Goal: Transaction & Acquisition: Book appointment/travel/reservation

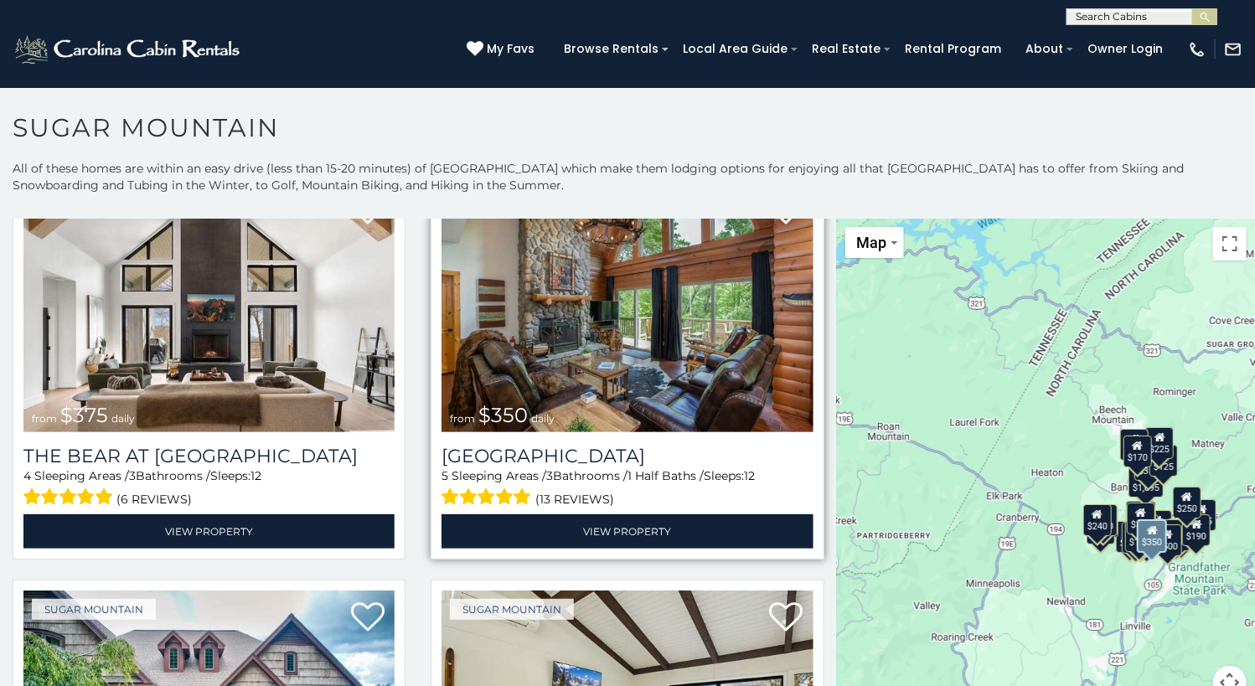
scroll to position [168, 0]
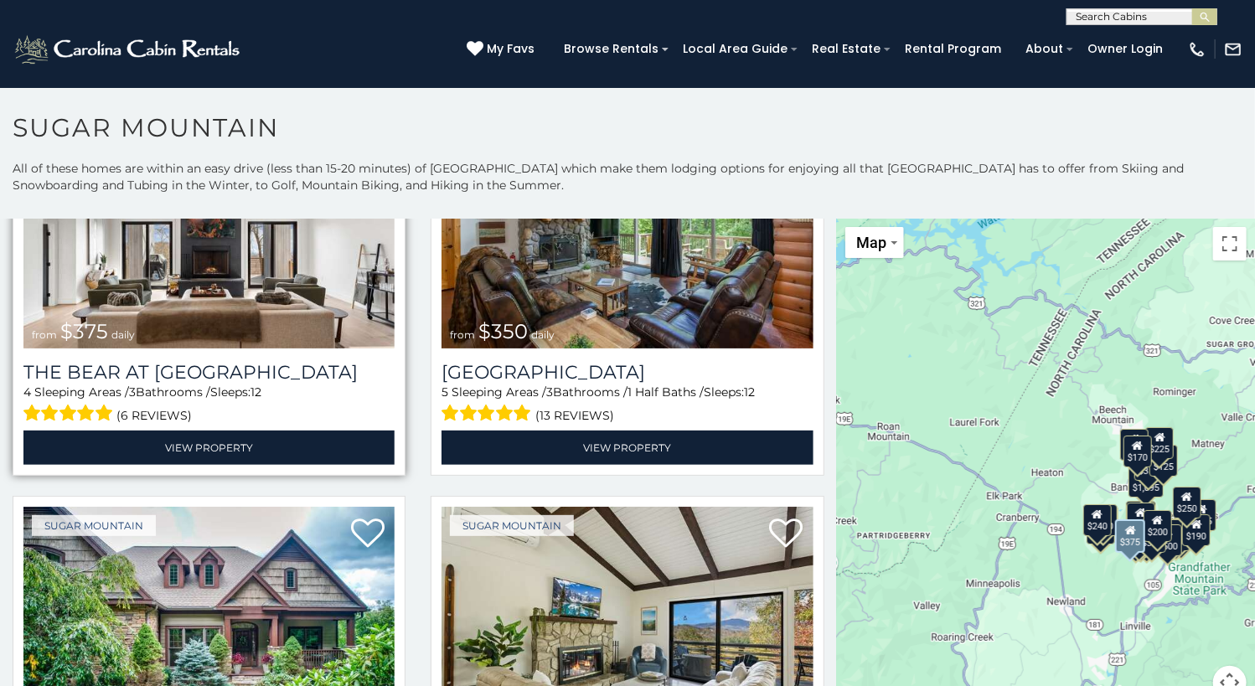
click at [274, 309] on img at bounding box center [208, 224] width 371 height 249
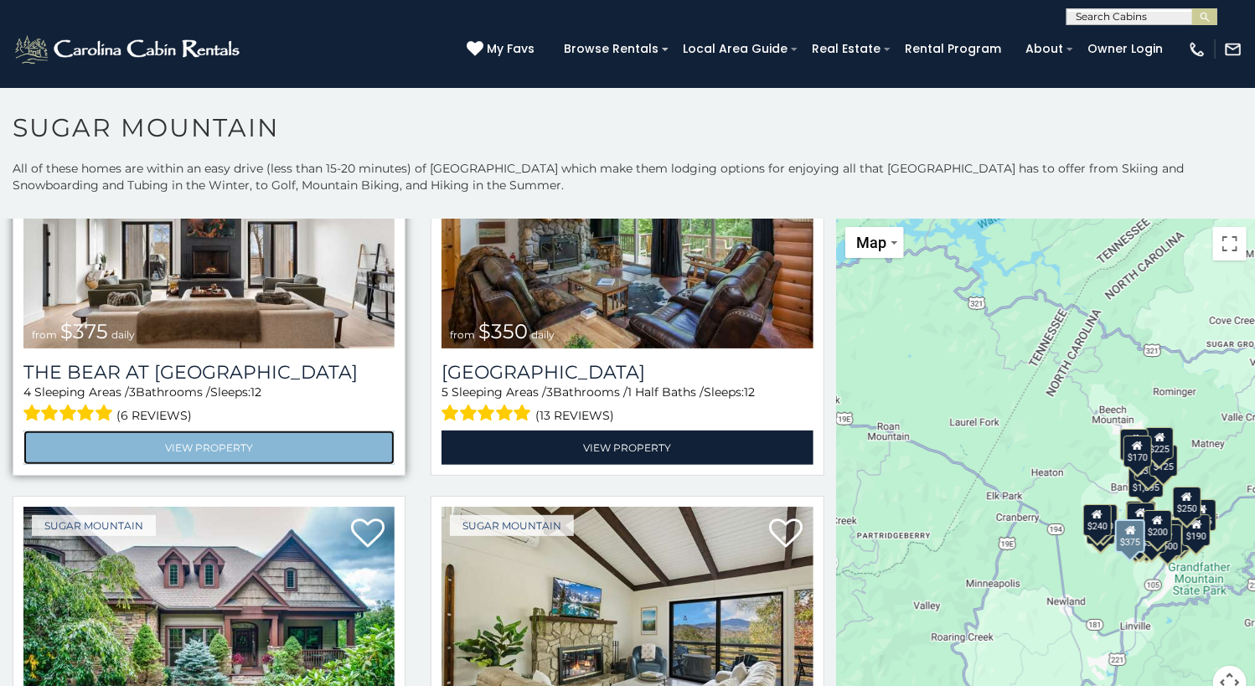
click at [291, 448] on link "View Property" at bounding box center [208, 448] width 371 height 34
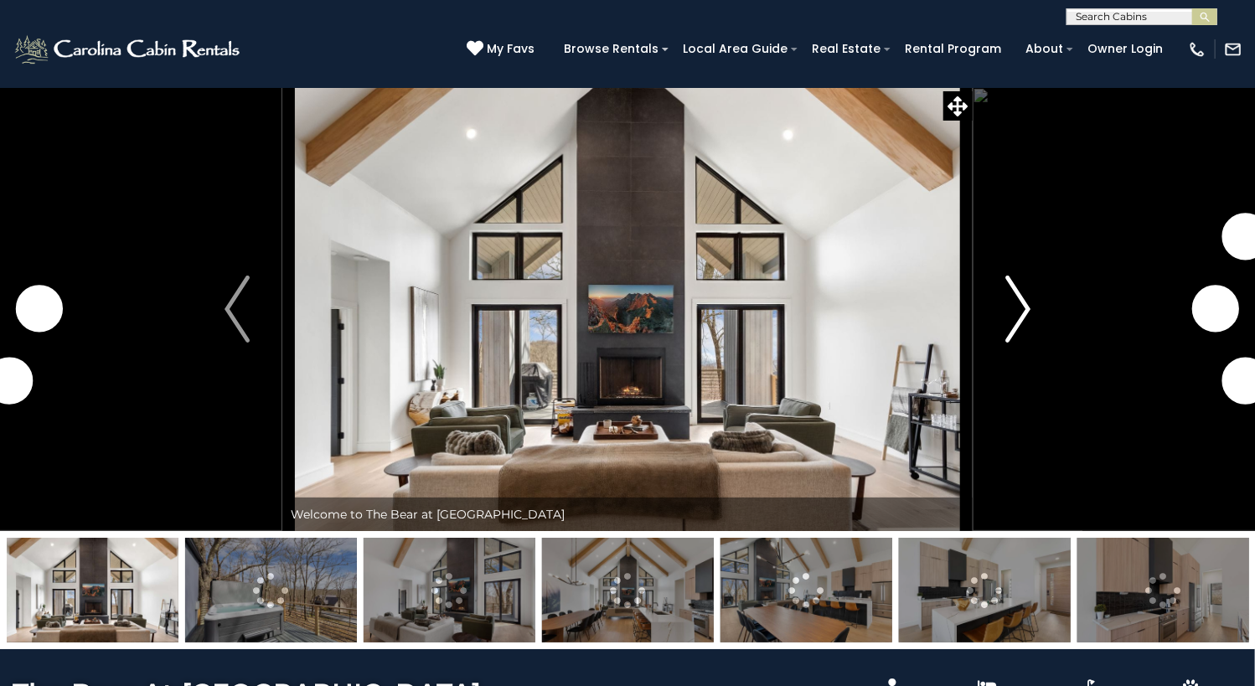
click at [1027, 343] on img "Next" at bounding box center [1017, 309] width 25 height 67
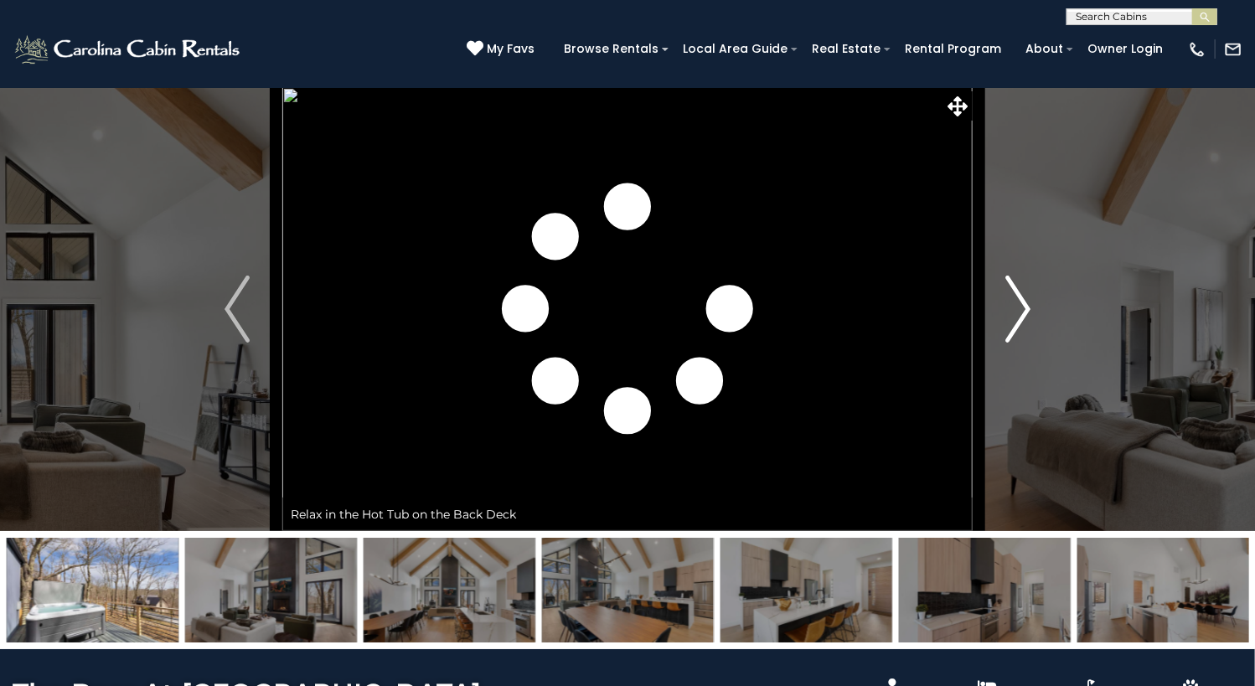
click at [1027, 343] on img "Next" at bounding box center [1017, 309] width 25 height 67
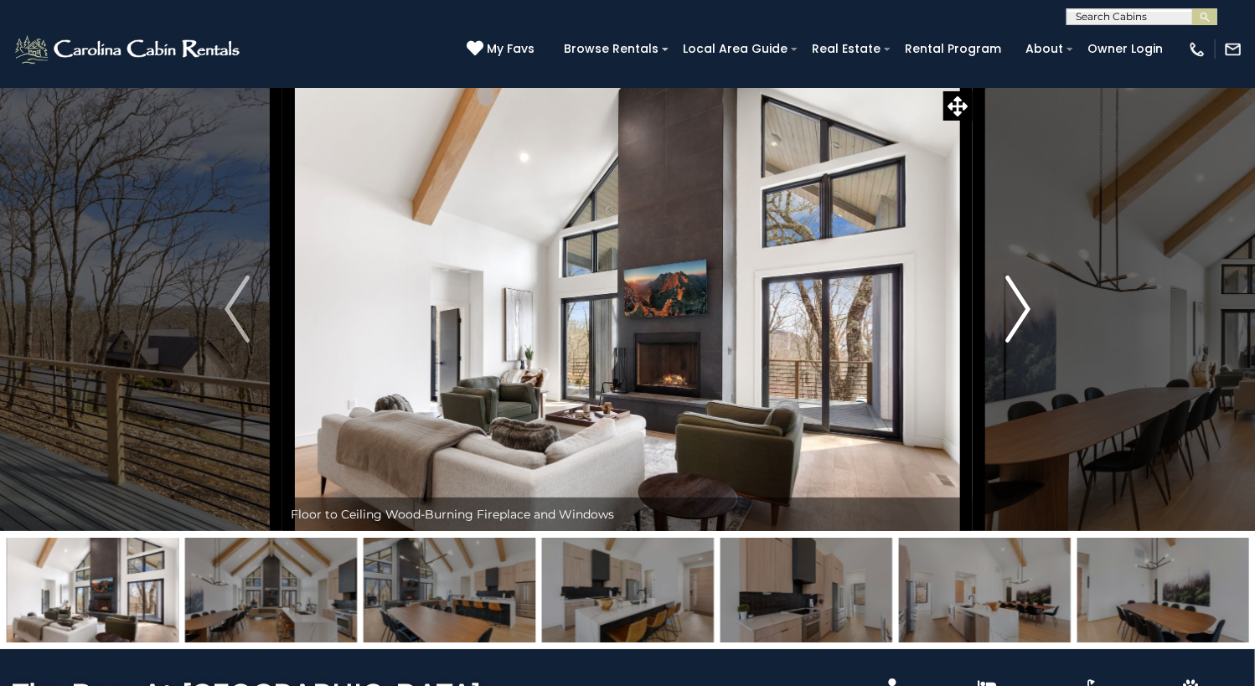
click at [1024, 343] on img "Next" at bounding box center [1017, 309] width 25 height 67
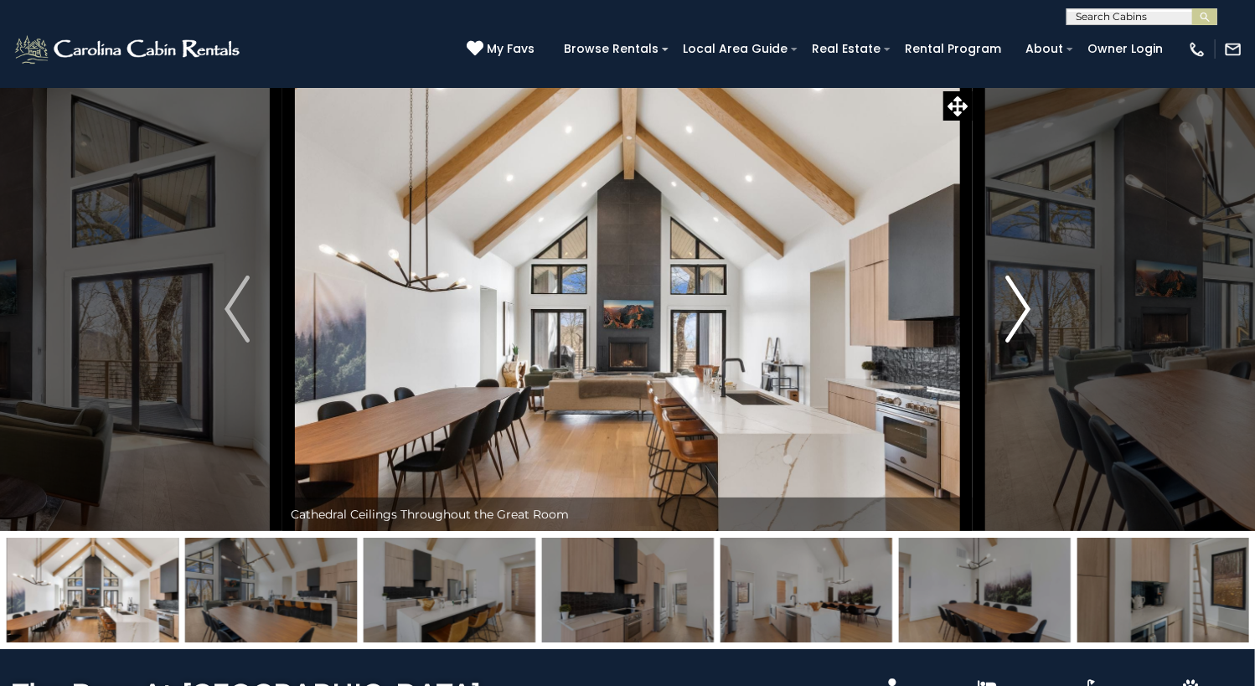
click at [1024, 343] on img "Next" at bounding box center [1017, 309] width 25 height 67
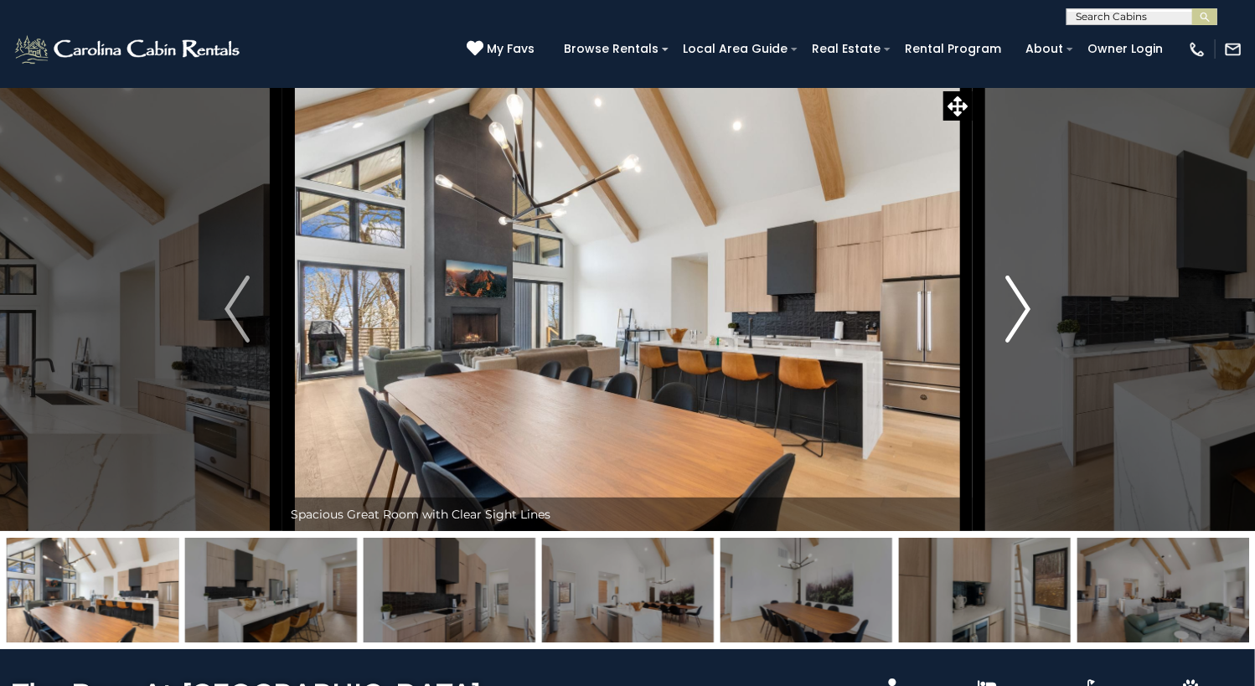
click at [1024, 343] on img "Next" at bounding box center [1017, 309] width 25 height 67
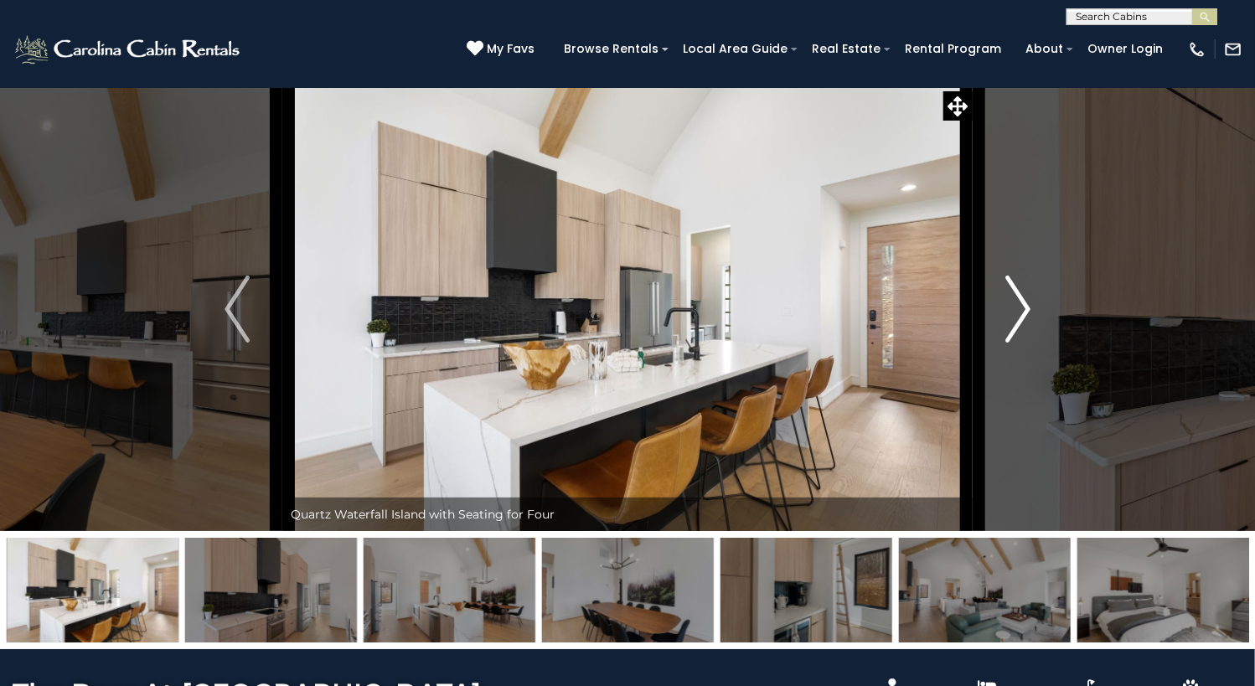
click at [1024, 343] on img "Next" at bounding box center [1017, 309] width 25 height 67
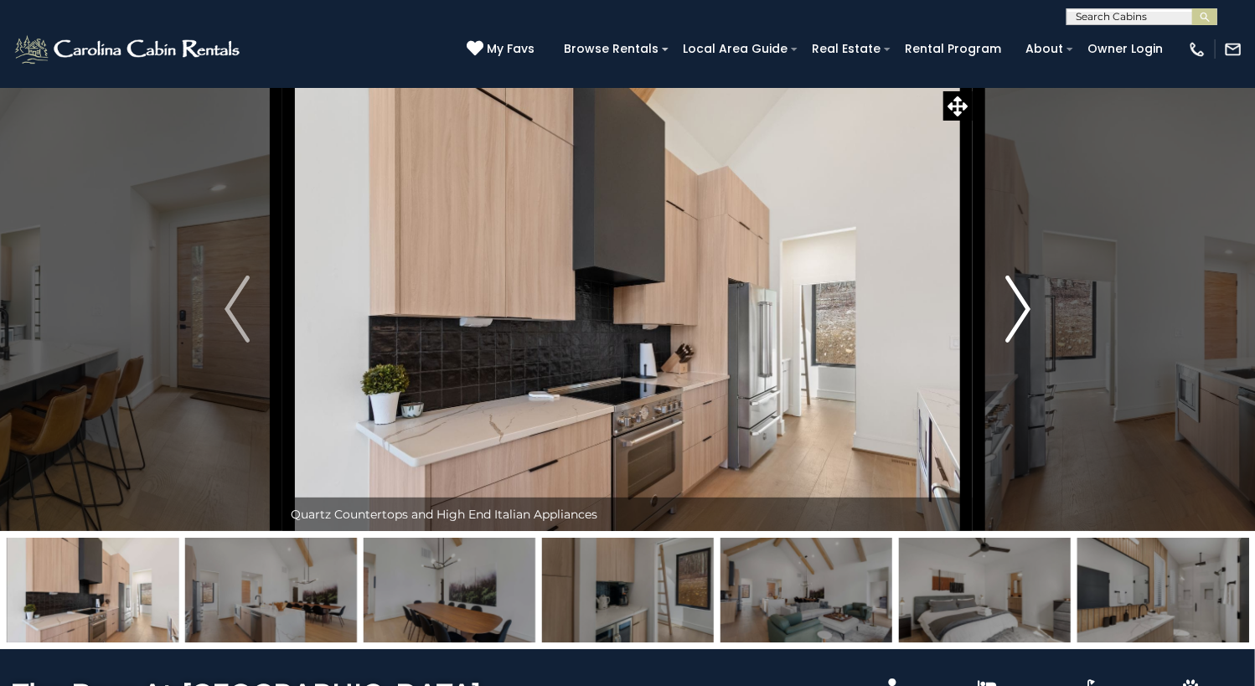
click at [1024, 343] on img "Next" at bounding box center [1017, 309] width 25 height 67
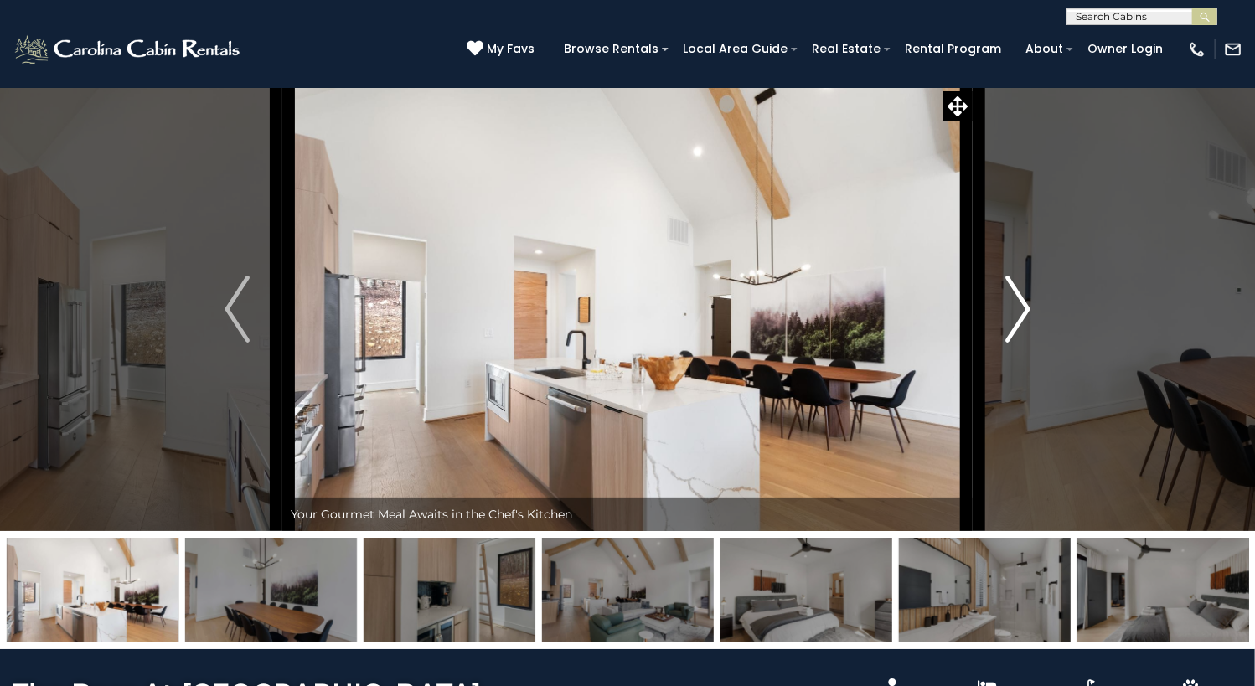
click at [1024, 343] on img "Next" at bounding box center [1017, 309] width 25 height 67
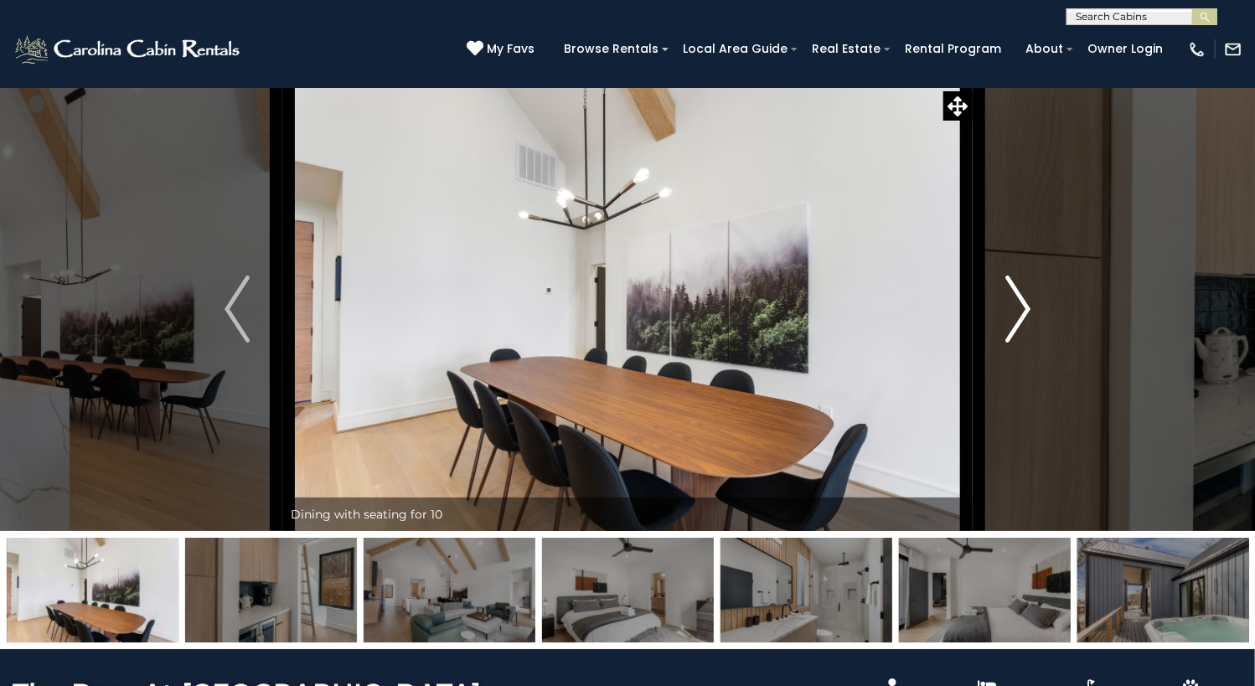
click at [1024, 343] on img "Next" at bounding box center [1017, 309] width 25 height 67
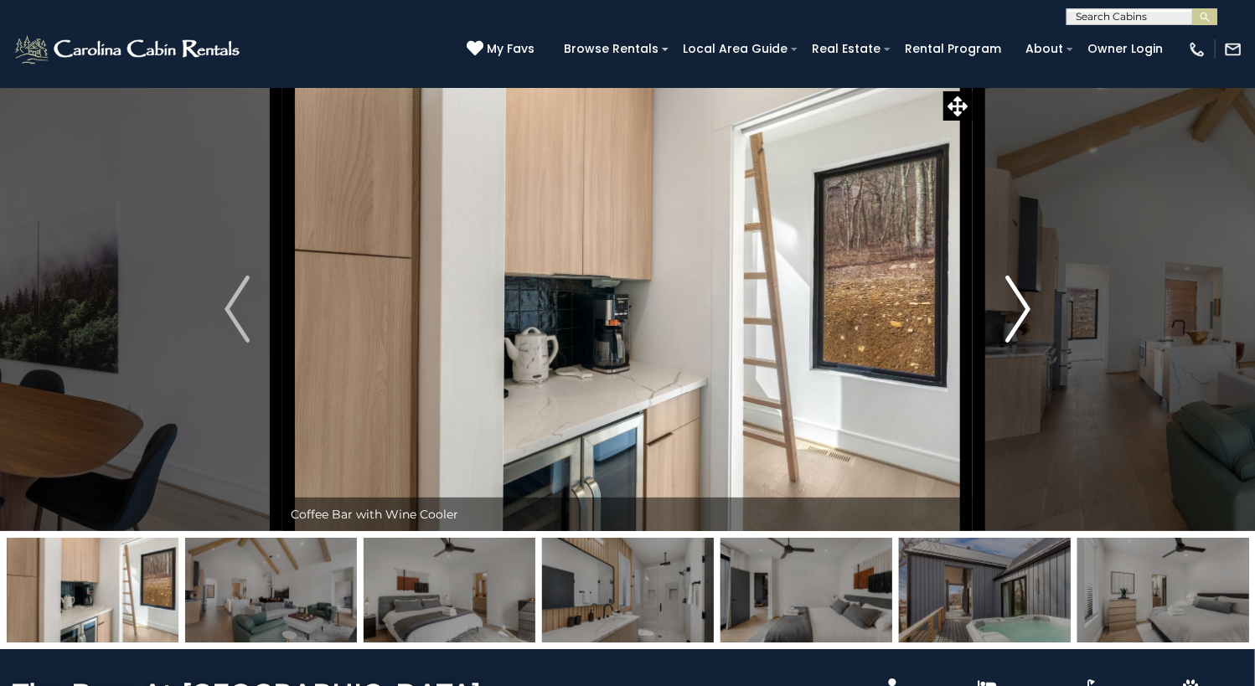
click at [1024, 343] on img "Next" at bounding box center [1017, 309] width 25 height 67
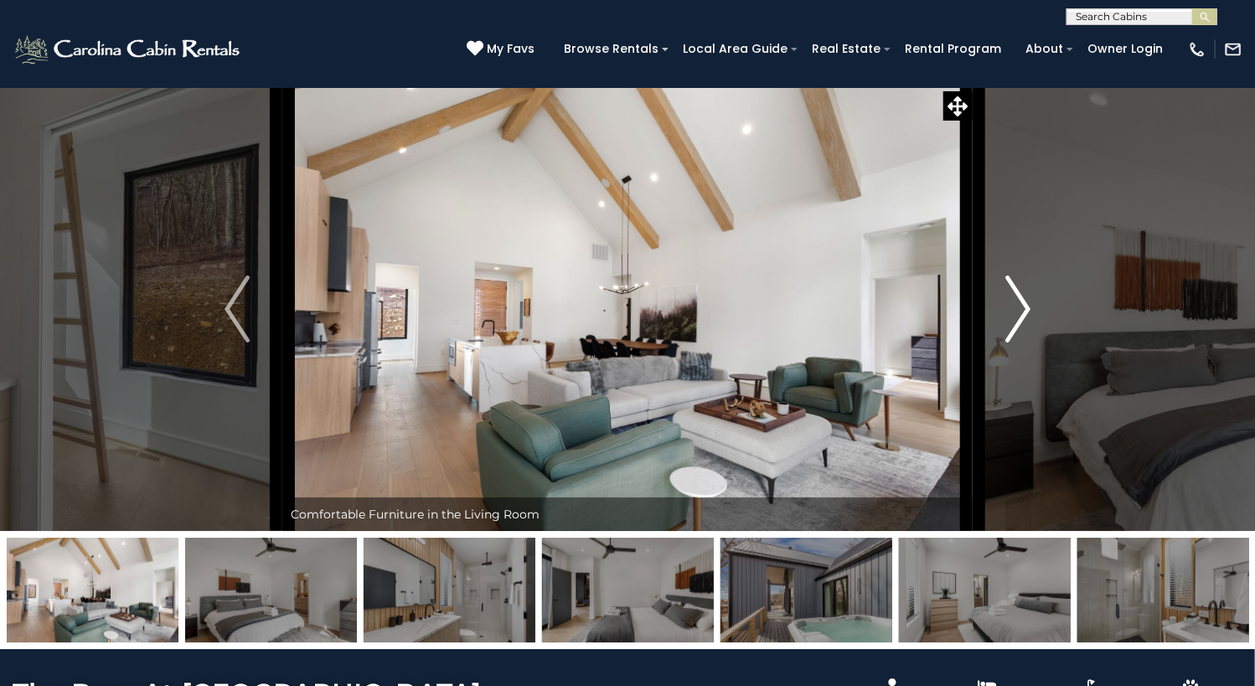
click at [1024, 343] on img "Next" at bounding box center [1017, 309] width 25 height 67
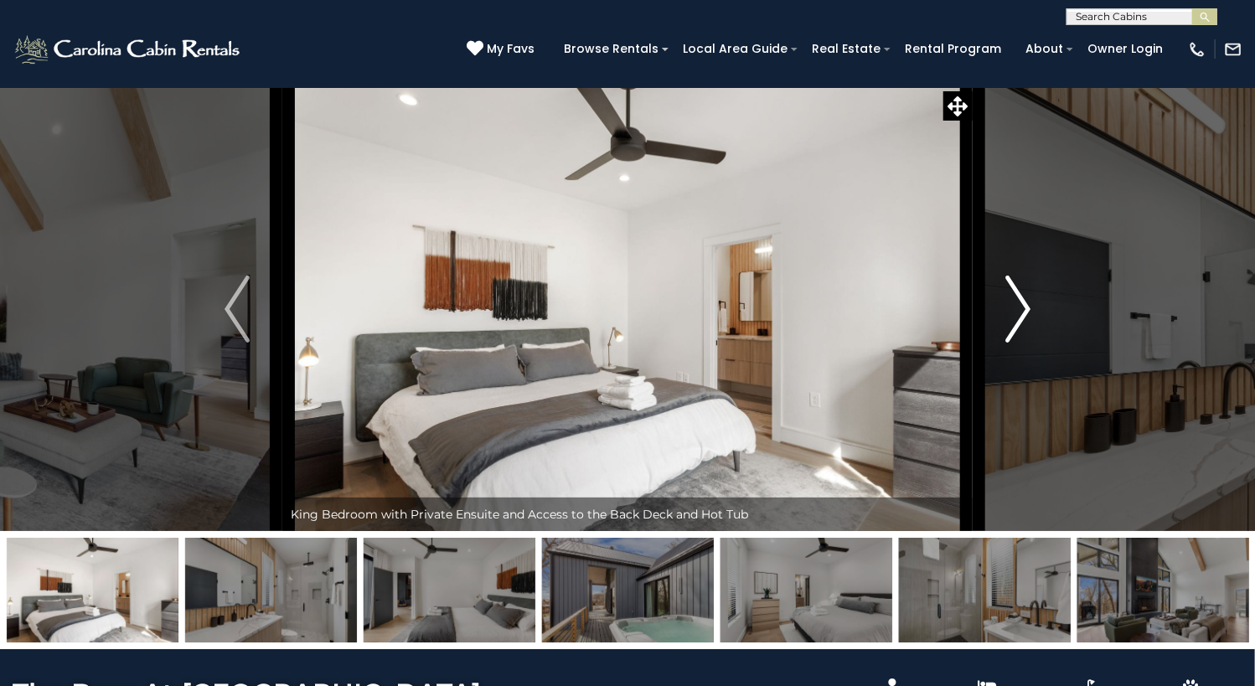
click at [1024, 343] on img "Next" at bounding box center [1017, 309] width 25 height 67
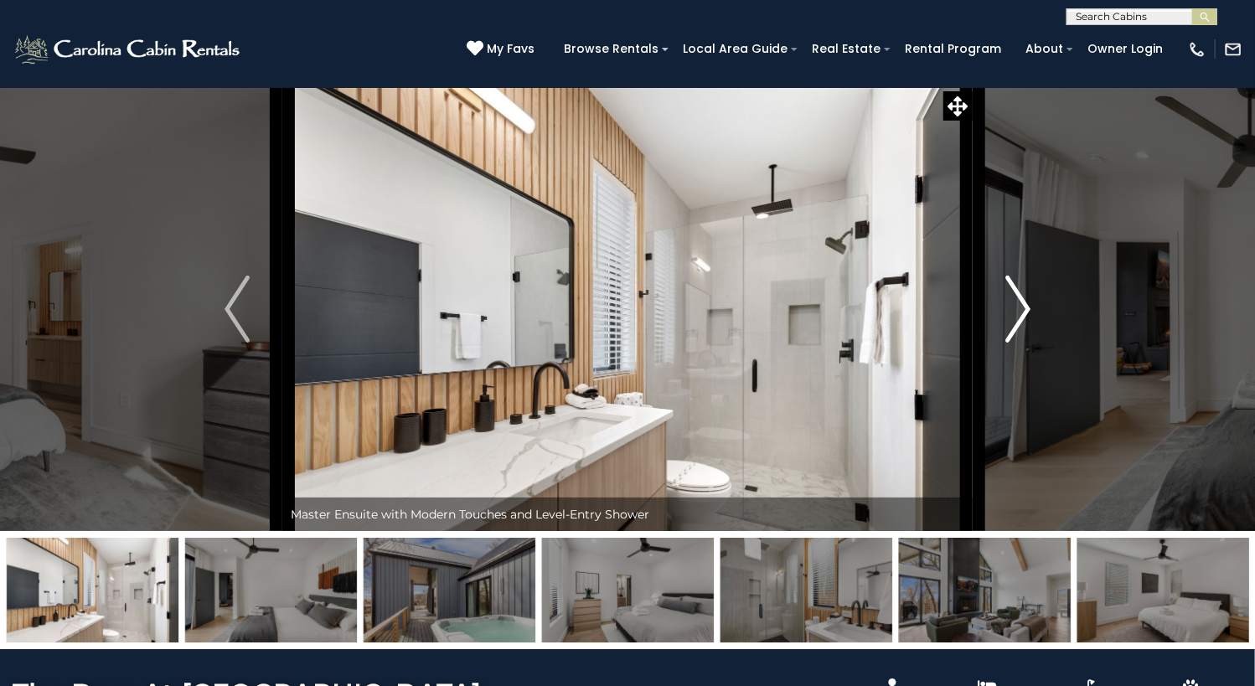
click at [1024, 343] on img "Next" at bounding box center [1017, 309] width 25 height 67
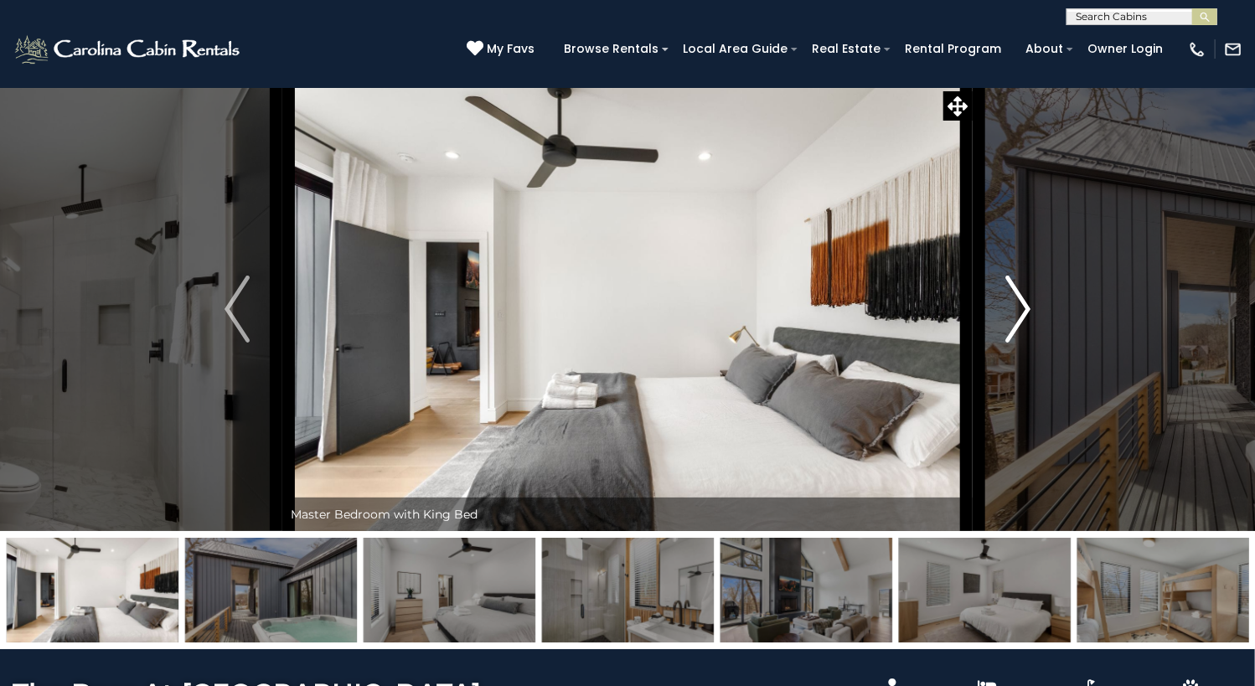
click at [1024, 343] on img "Next" at bounding box center [1017, 309] width 25 height 67
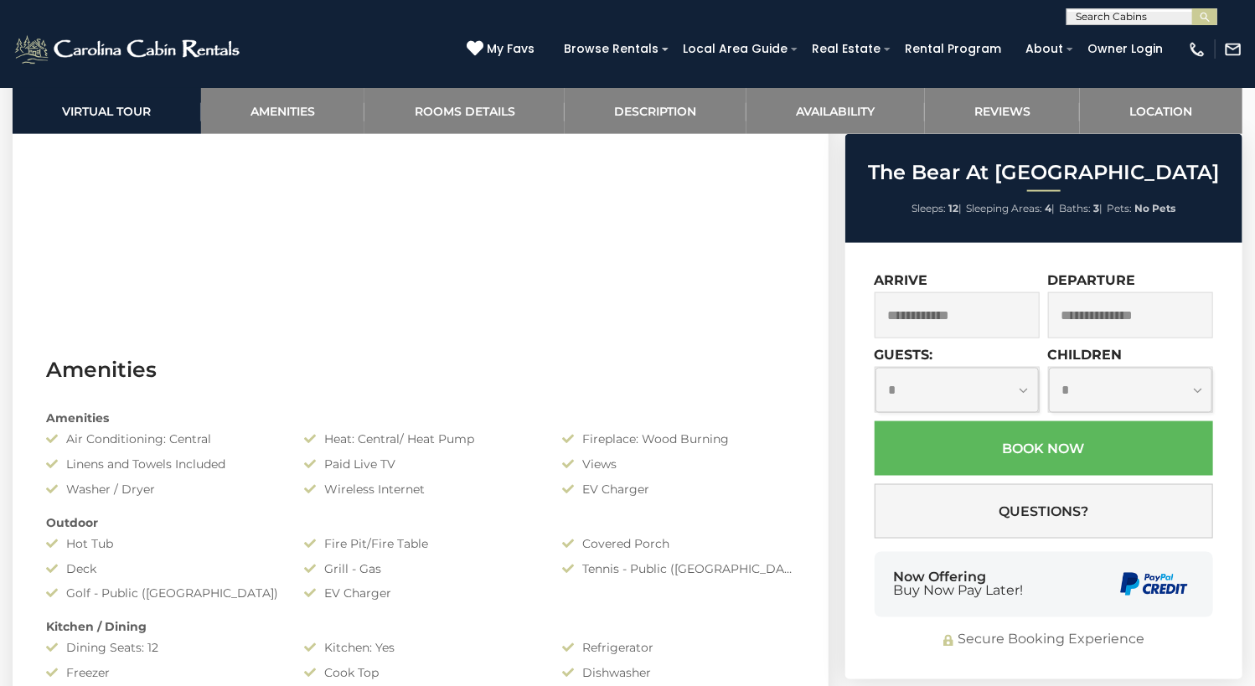
scroll to position [1089, 0]
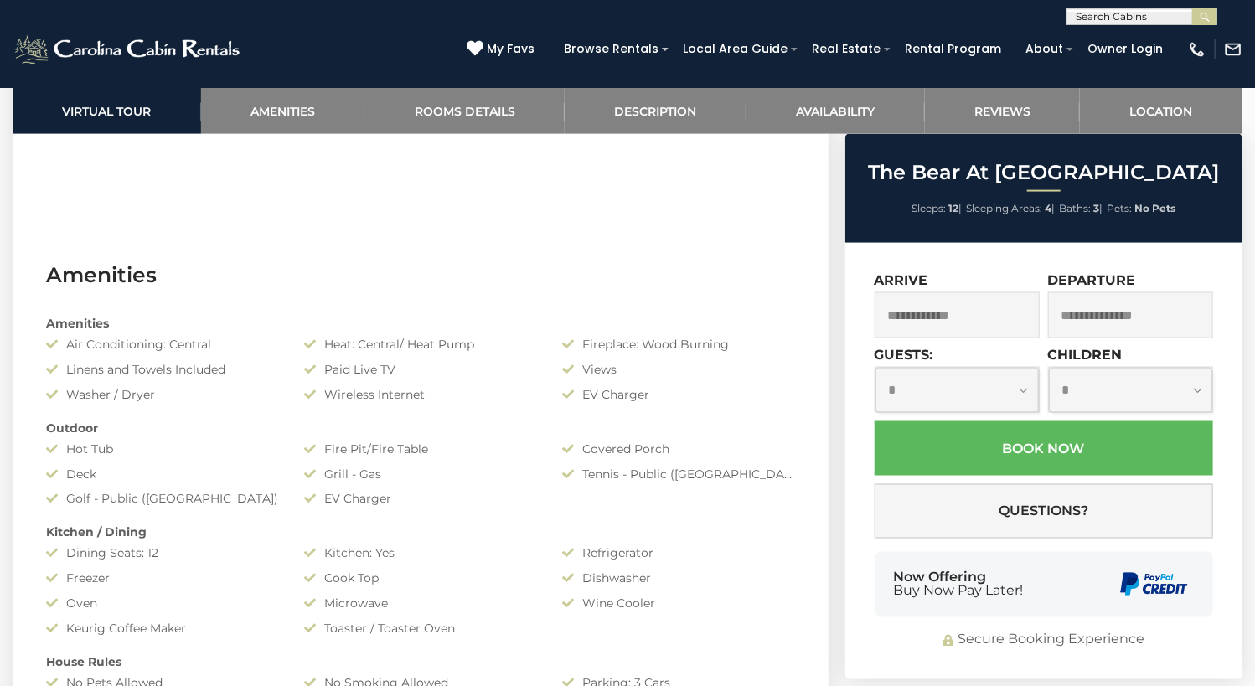
click at [994, 323] on input "text" at bounding box center [956, 315] width 165 height 46
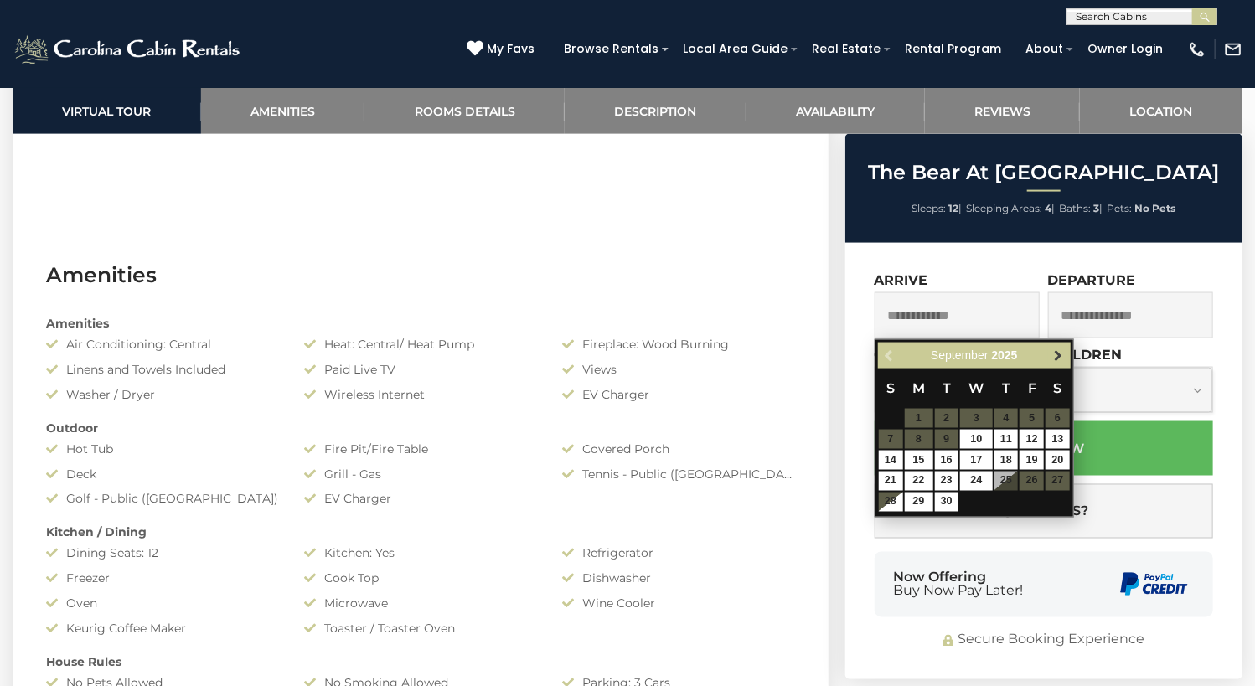
click at [1054, 363] on link "Next" at bounding box center [1058, 355] width 21 height 21
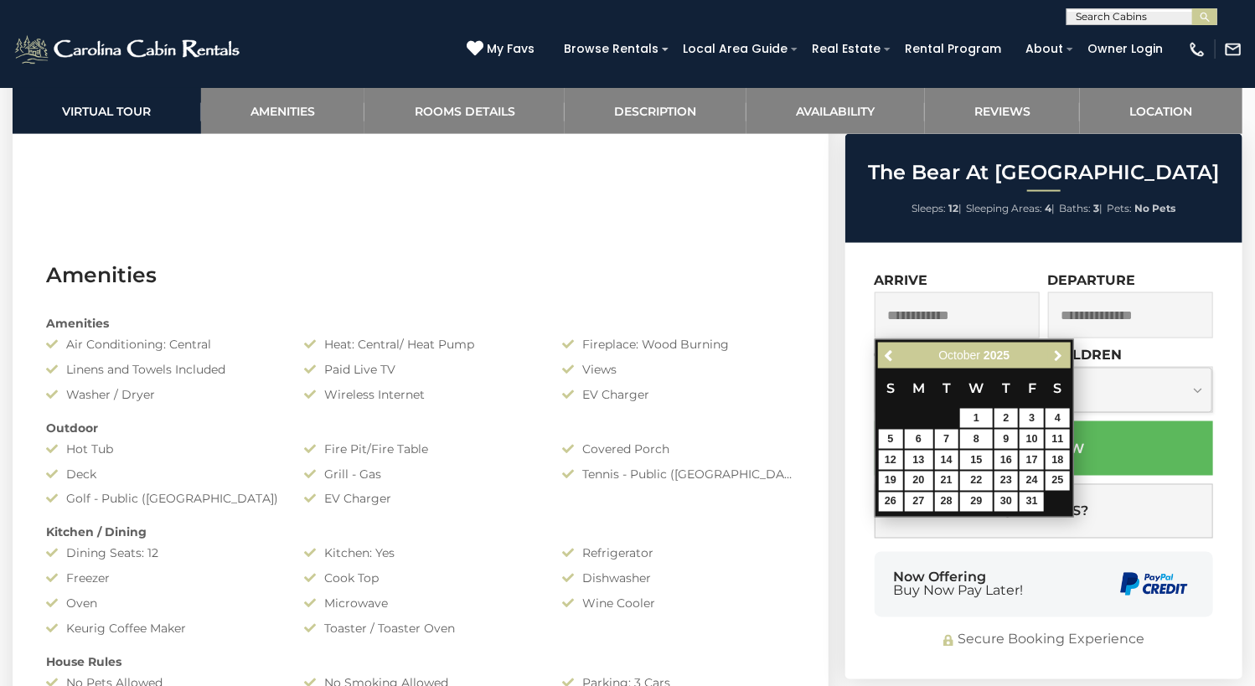
click at [1054, 363] on link "Next" at bounding box center [1058, 355] width 21 height 21
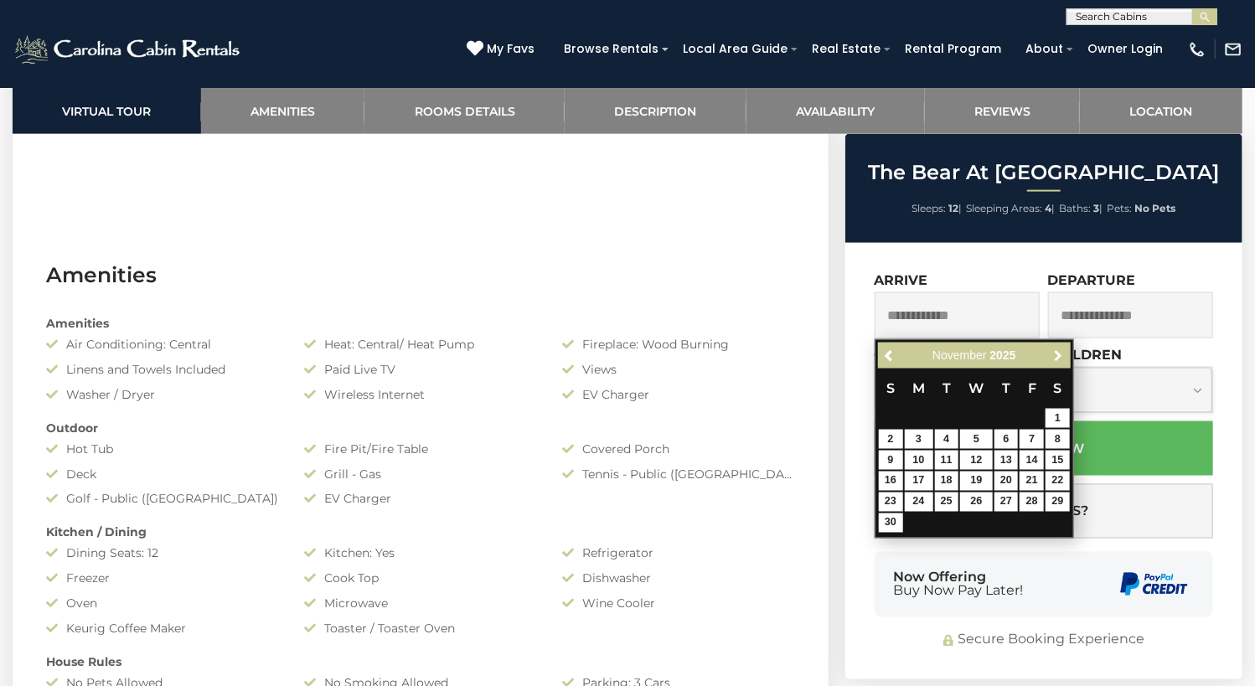
click at [1054, 363] on link "Next" at bounding box center [1058, 355] width 21 height 21
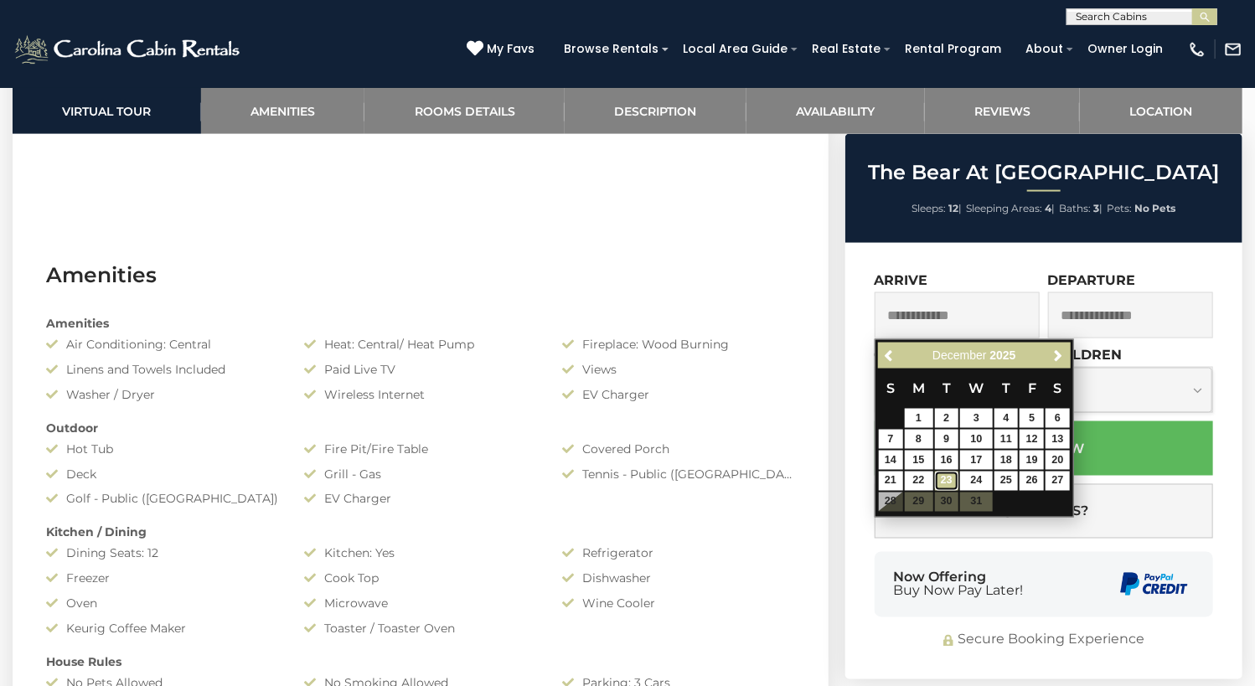
click at [955, 485] on link "23" at bounding box center [947, 481] width 24 height 19
type input "**********"
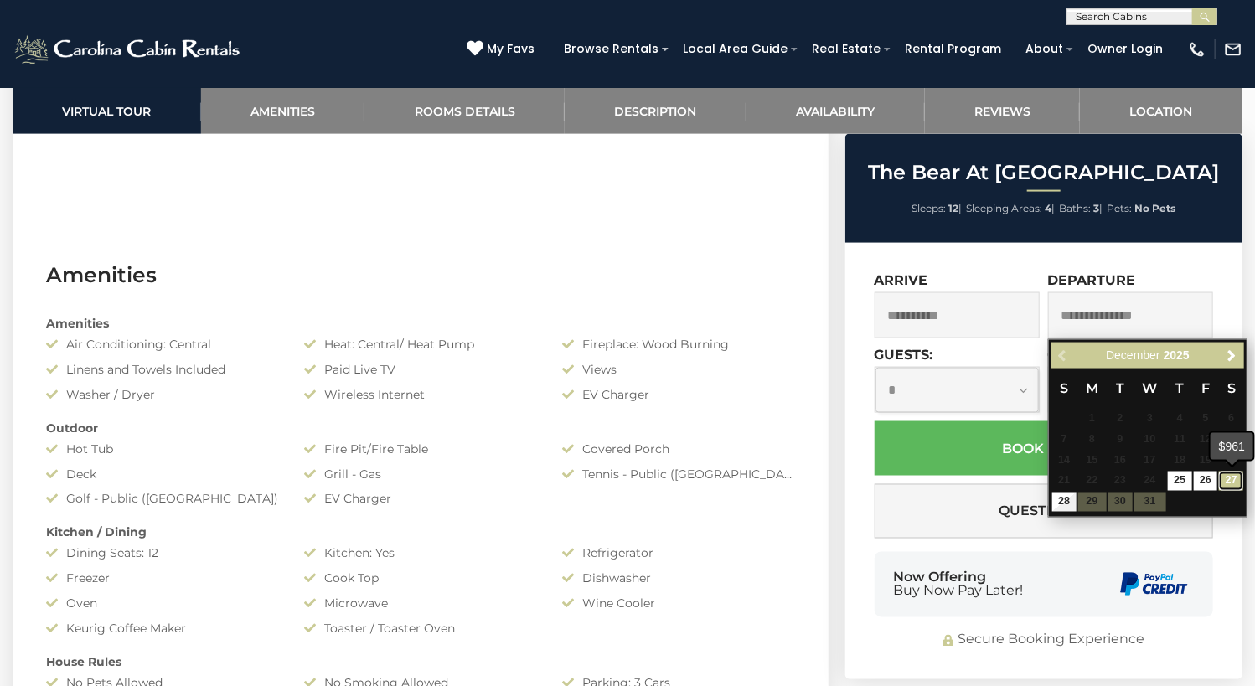
click at [1233, 482] on link "27" at bounding box center [1231, 481] width 24 height 19
type input "**********"
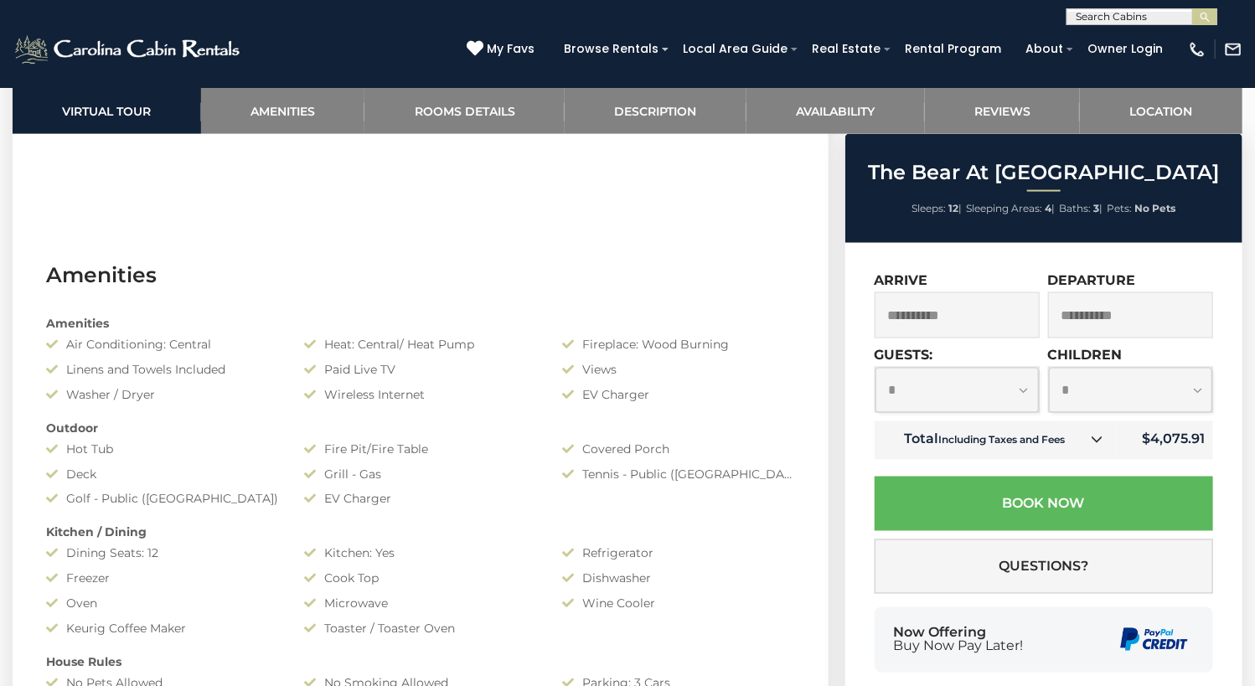
click at [1021, 393] on select "**********" at bounding box center [957, 390] width 164 height 44
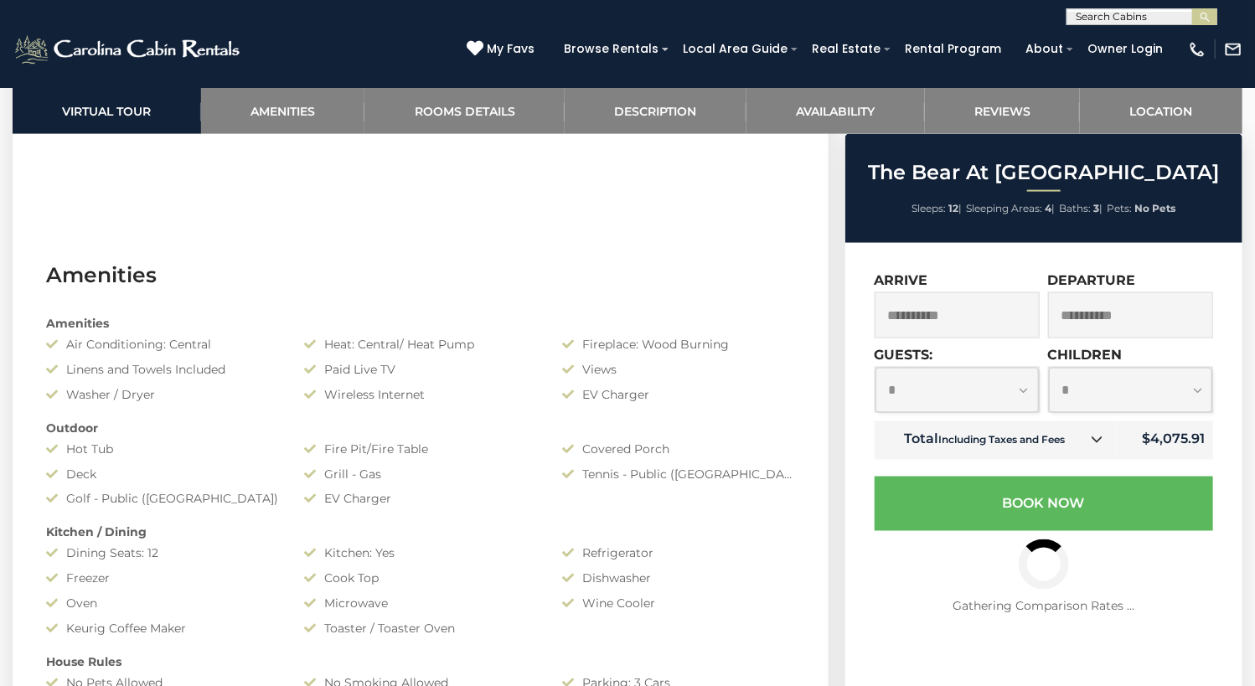
select select "*"
click at [875, 369] on select "**********" at bounding box center [957, 390] width 164 height 44
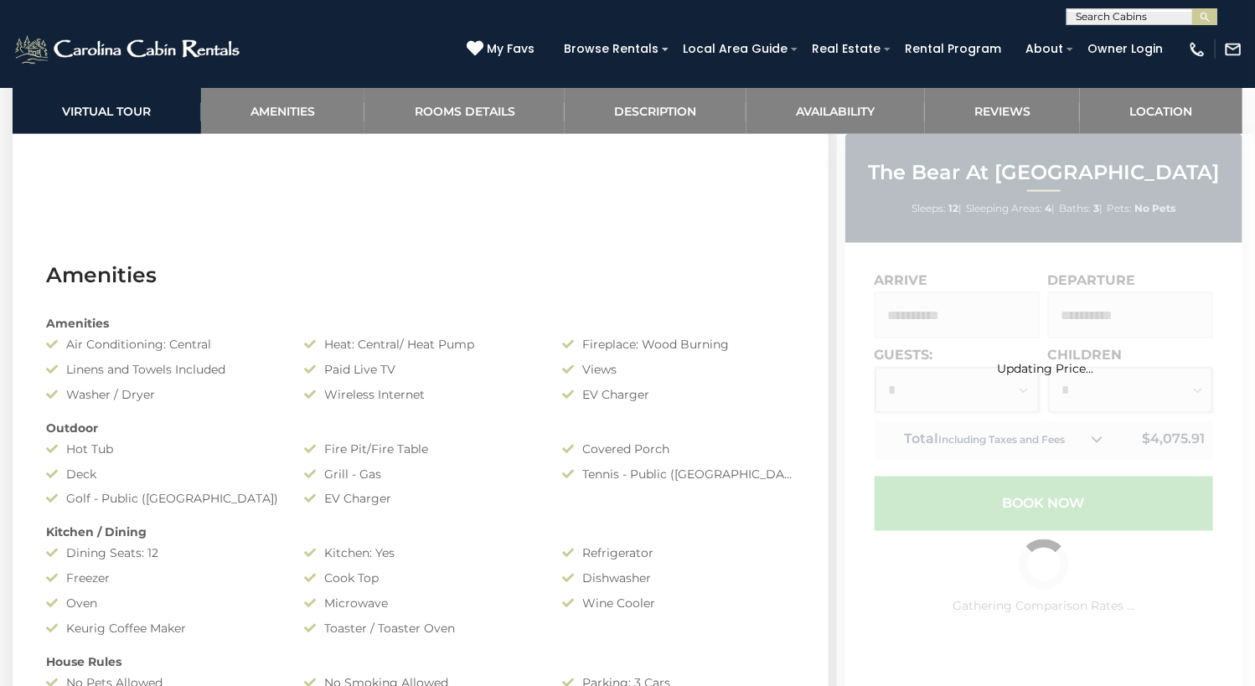
click at [1147, 394] on div "Updating Price..." at bounding box center [1046, 518] width 418 height 768
